Goal: Task Accomplishment & Management: Complete application form

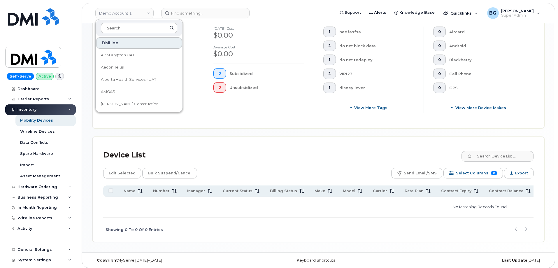
scroll to position [165, 0]
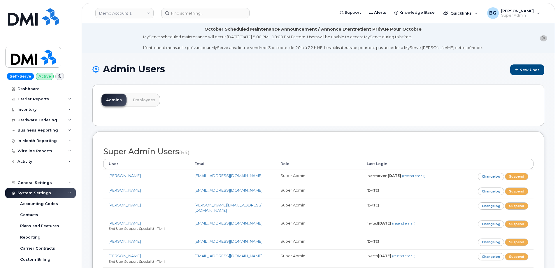
scroll to position [1057, 0]
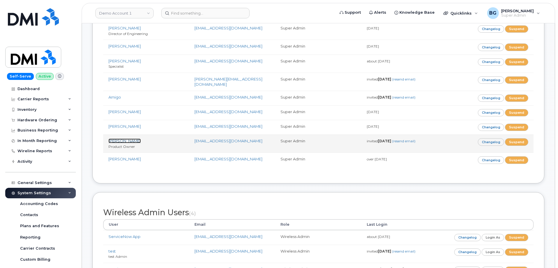
click at [134, 139] on link "[PERSON_NAME]" at bounding box center [125, 141] width 32 height 5
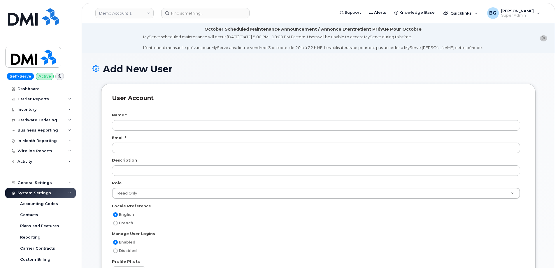
select select
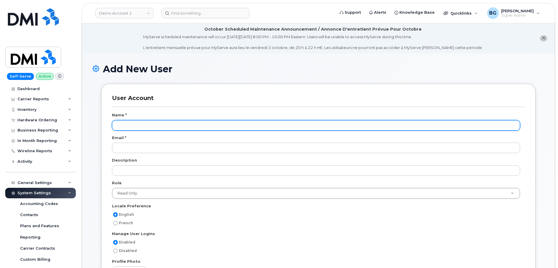
click at [195, 124] on input "text" at bounding box center [316, 125] width 408 height 11
paste input "[PERSON_NAME]"
type input "[PERSON_NAME]"
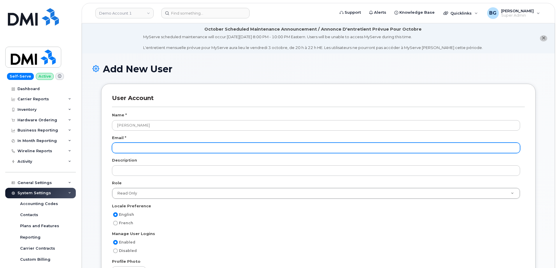
click at [141, 147] on input "email" at bounding box center [316, 148] width 408 height 11
paste input "[EMAIL_ADDRESS][DOMAIN_NAME]"
type input "[EMAIL_ADDRESS][DOMAIN_NAME]"
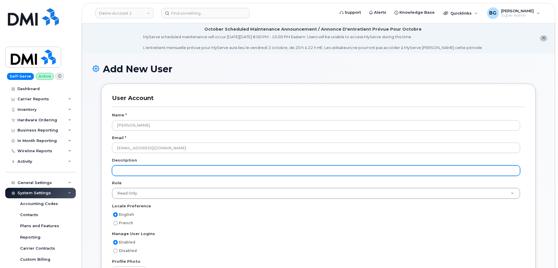
click at [144, 170] on input "text" at bounding box center [316, 170] width 408 height 11
paste input "Specialist"
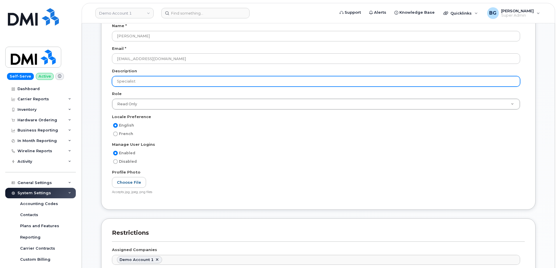
scroll to position [78, 0]
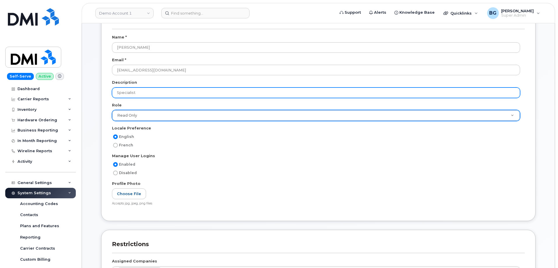
type input "Specialist"
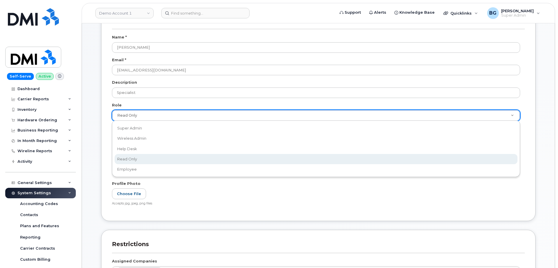
drag, startPoint x: 133, startPoint y: 115, endPoint x: 135, endPoint y: 117, distance: 3.3
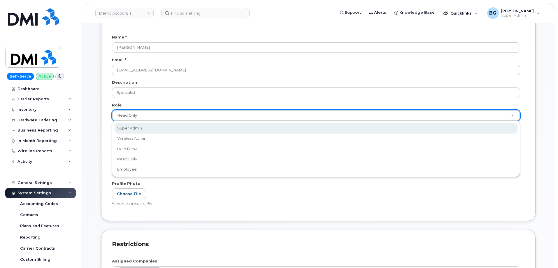
drag, startPoint x: 133, startPoint y: 128, endPoint x: 158, endPoint y: 143, distance: 29.7
select select "super_admin"
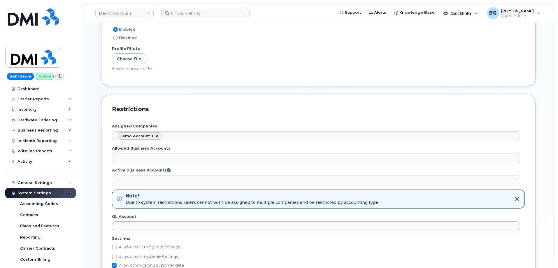
scroll to position [292, 0]
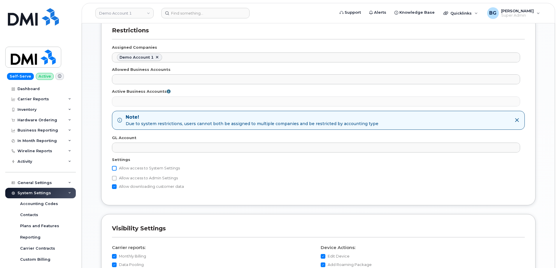
click at [116, 167] on input "Allow access to System Settings" at bounding box center [114, 168] width 5 height 5
checkbox input "true"
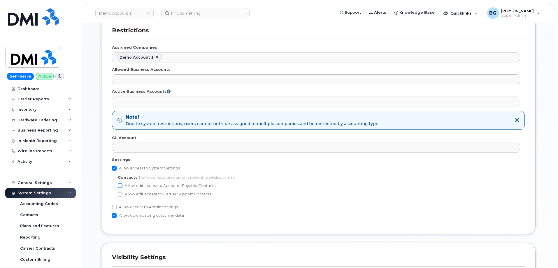
click at [122, 185] on input "Allow edit access to Accounts Payable Contacts" at bounding box center [120, 185] width 5 height 5
checkbox input "true"
click at [120, 193] on input "Allow edit access to Carrier Support Contacts" at bounding box center [120, 194] width 5 height 5
checkbox input "true"
click at [115, 205] on input "Allow access to Admin Settings" at bounding box center [114, 207] width 5 height 5
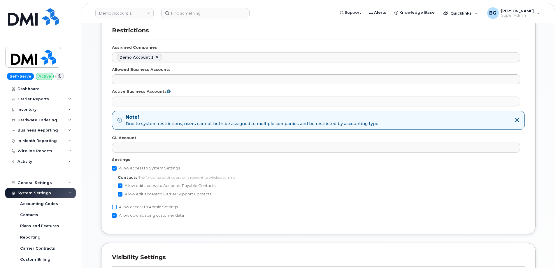
checkbox input "true"
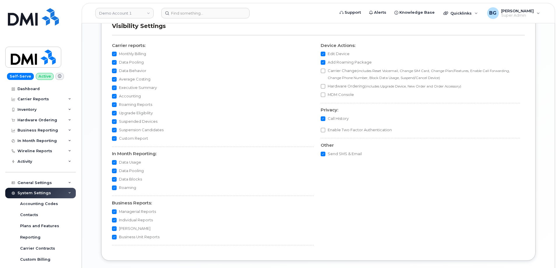
scroll to position [564, 0]
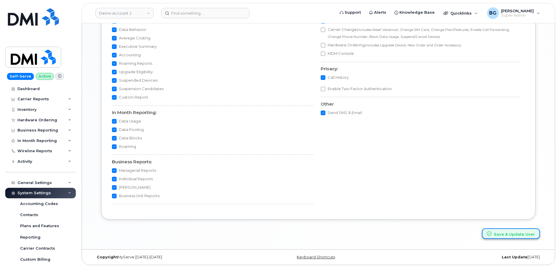
click at [497, 232] on button "Save & Update User" at bounding box center [511, 233] width 58 height 11
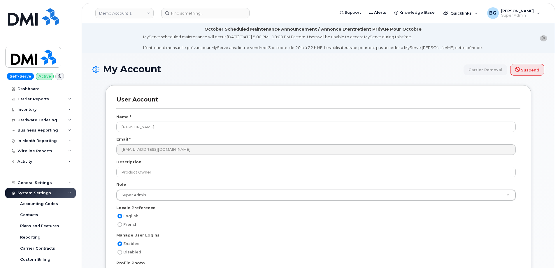
select select
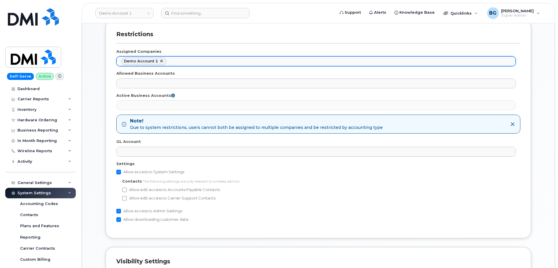
scroll to position [292, 0]
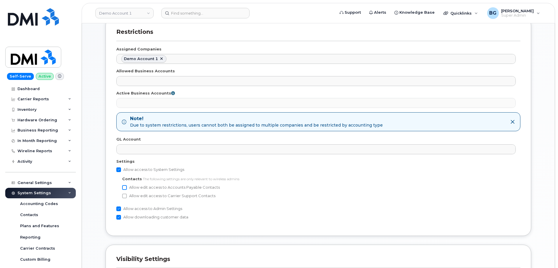
click at [126, 186] on input "Allow edit access to Accounts Payable Contacts" at bounding box center [124, 187] width 5 height 5
checkbox input "true"
click at [126, 197] on input "Allow edit access to Carrier Support Contacts" at bounding box center [124, 196] width 5 height 5
checkbox input "true"
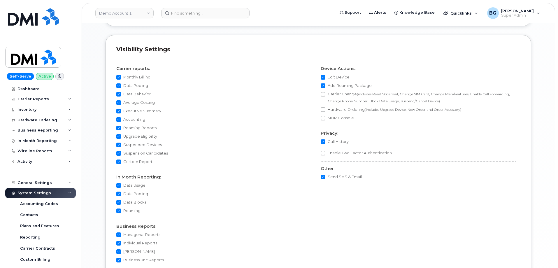
scroll to position [566, 0]
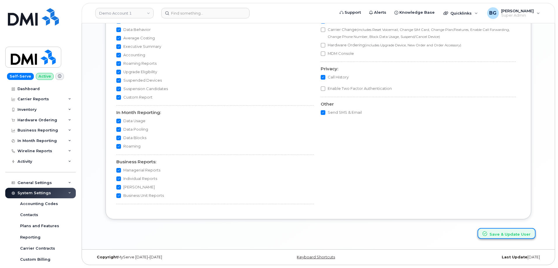
click at [505, 234] on button "Save & Update User" at bounding box center [507, 233] width 58 height 11
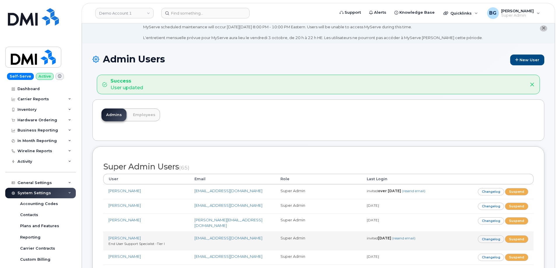
scroll to position [20, 0]
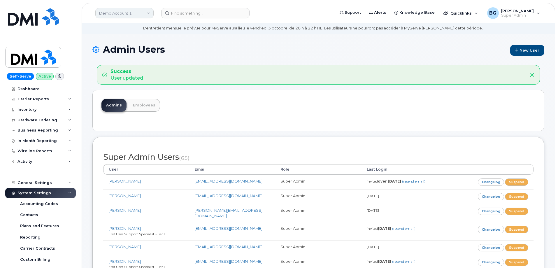
click at [129, 12] on link "Demo Account 1" at bounding box center [124, 13] width 58 height 11
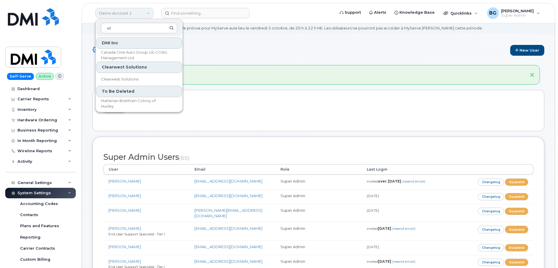
type input "u"
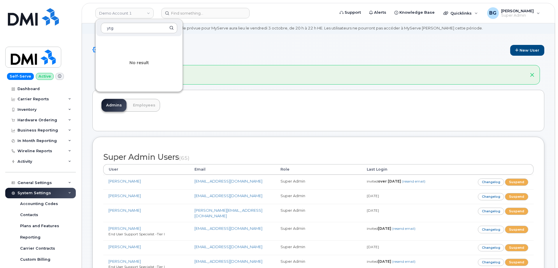
type input "ytg"
